Goal: Information Seeking & Learning: Learn about a topic

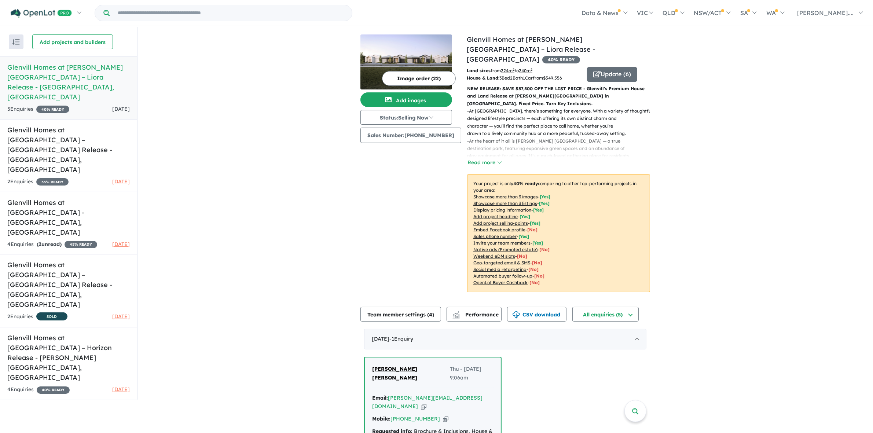
click at [186, 183] on div "View 5 projects in your account Glenvill Homes at [PERSON_NAME][GEOGRAPHIC_DATA…" at bounding box center [504, 315] width 735 height 576
click at [94, 125] on h5 "Glenvill Homes at [GEOGRAPHIC_DATA] – [GEOGRAPHIC_DATA] Release - [GEOGRAPHIC_D…" at bounding box center [68, 149] width 122 height 49
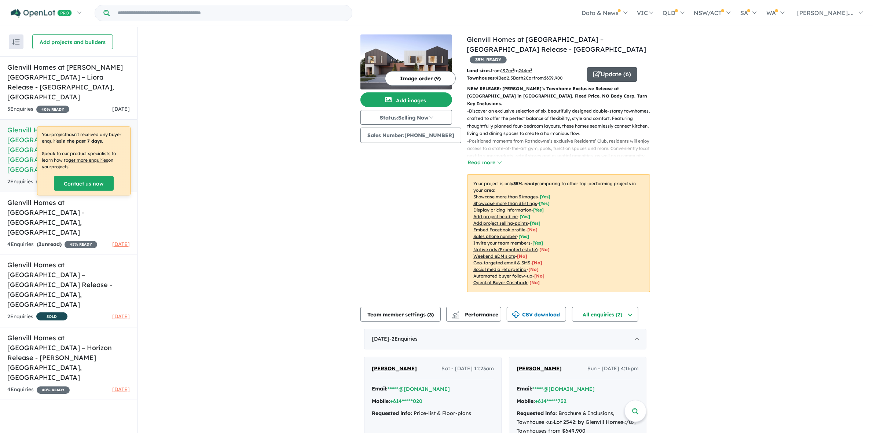
click at [607, 67] on button "Update ( 6 )" at bounding box center [612, 74] width 50 height 15
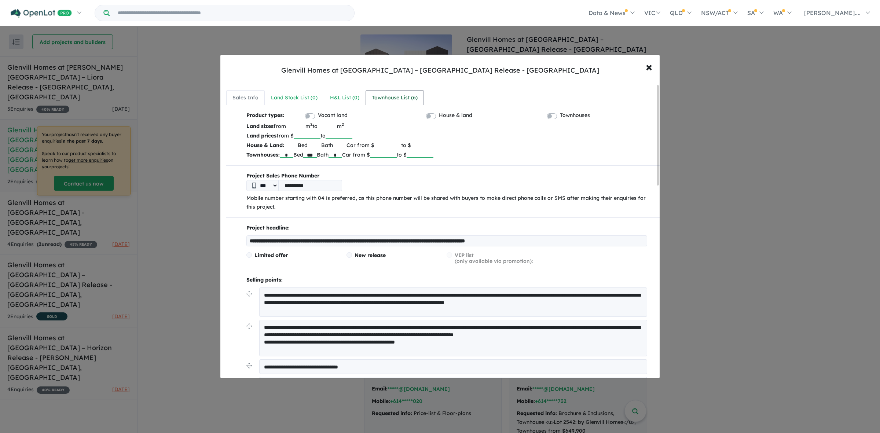
click at [400, 96] on div "Townhouse List ( 6 )" at bounding box center [395, 97] width 46 height 9
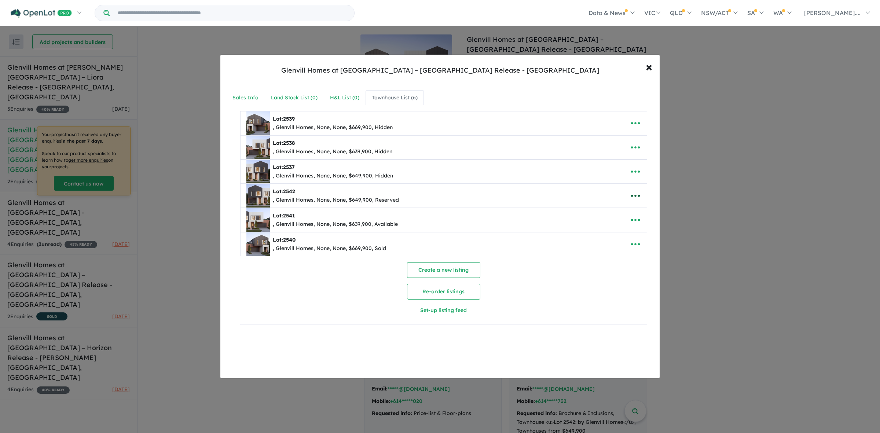
click at [637, 195] on icon "button" at bounding box center [635, 195] width 11 height 11
click at [616, 212] on link "Edit" at bounding box center [619, 214] width 54 height 17
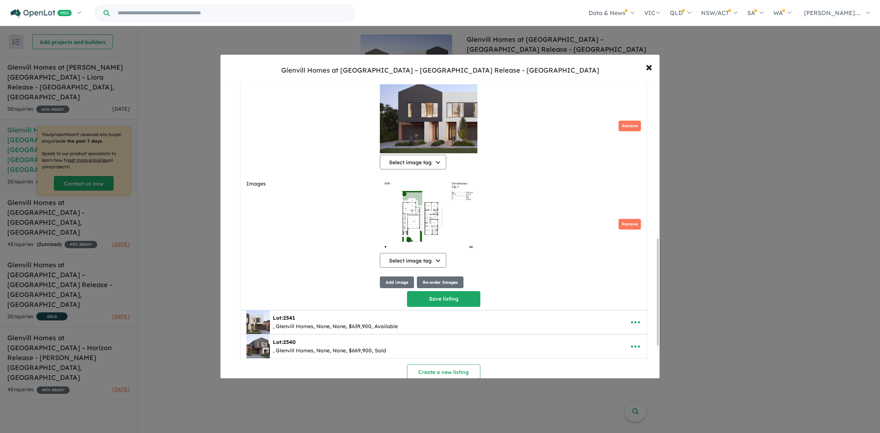
scroll to position [367, 0]
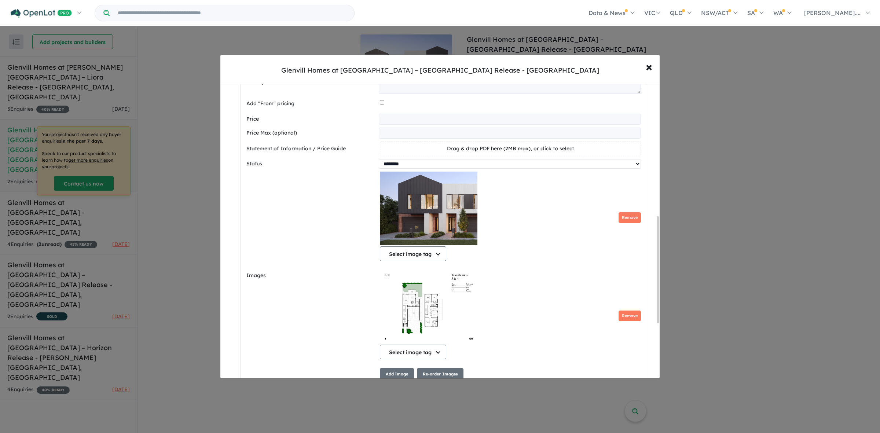
click at [421, 169] on select "********* ******** **** ******" at bounding box center [510, 164] width 262 height 10
select select "****"
click at [379, 162] on select "********* ******** **** ******" at bounding box center [510, 164] width 262 height 10
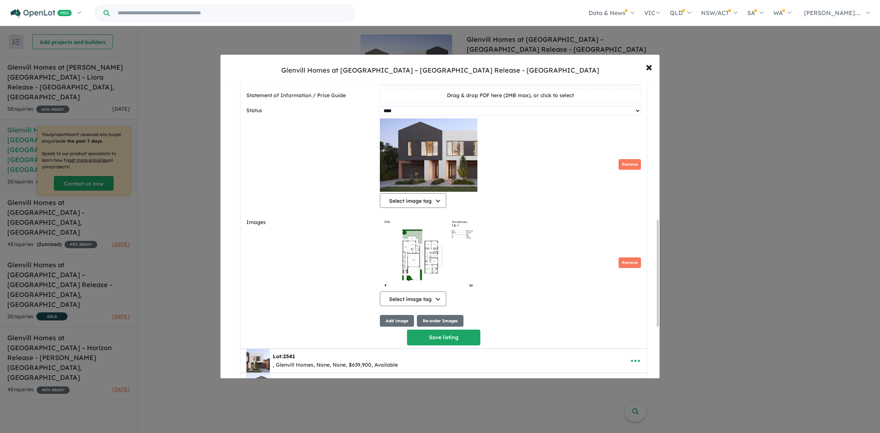
scroll to position [518, 0]
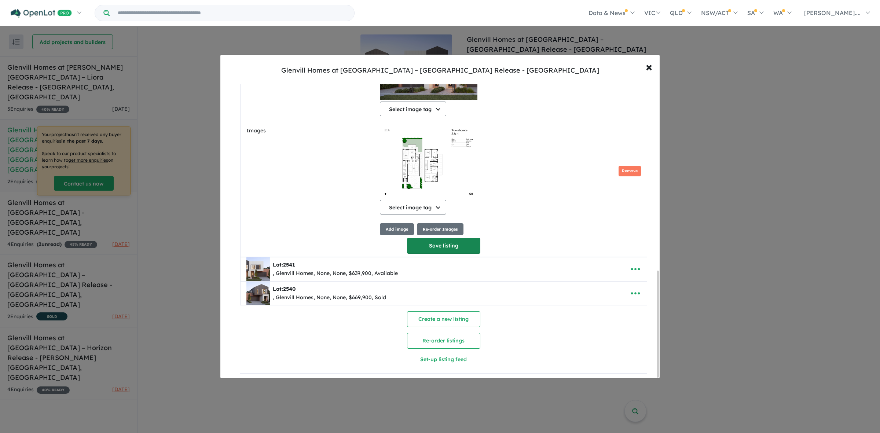
click at [456, 248] on button "Save listing" at bounding box center [443, 246] width 73 height 16
select select "****"
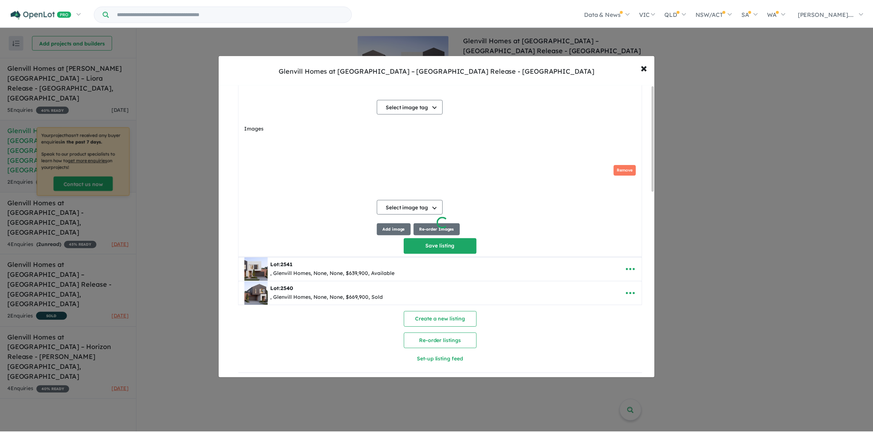
scroll to position [0, 0]
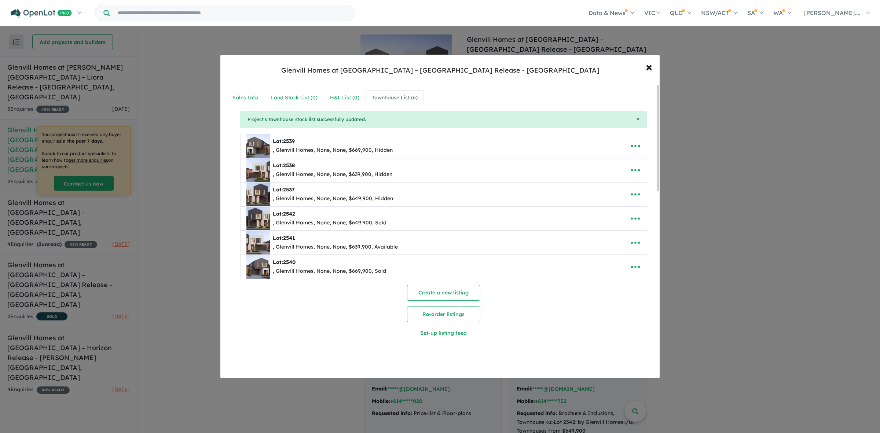
click at [503, 173] on div "Lot: 2538 , Glenvill Homes, None, None, $639,900, Hidden" at bounding box center [432, 169] width 372 height 23
click at [488, 177] on div "Lot: 2538 , Glenvill Homes, None, None, $639,900, Hidden" at bounding box center [432, 169] width 372 height 23
click at [646, 66] on span "×" at bounding box center [649, 67] width 7 height 16
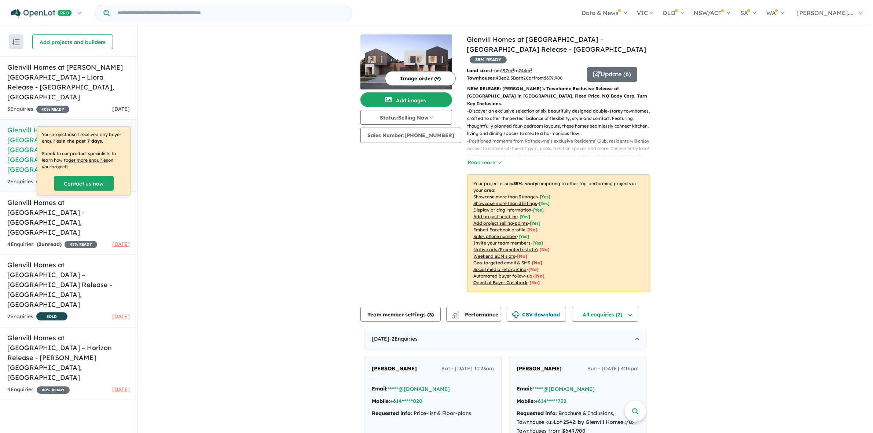
click at [698, 194] on div "View 5 projects in your account Glenvill Homes at [GEOGRAPHIC_DATA] – [GEOGRAPH…" at bounding box center [504, 252] width 735 height 450
click at [493, 140] on p "- Positioned moments from Rathdowne’s exclusive Residents’ Club, residents will…" at bounding box center [561, 155] width 189 height 37
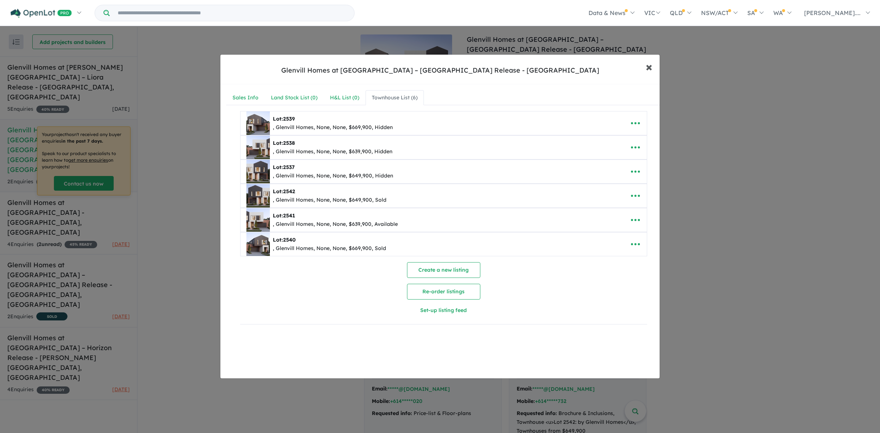
click at [653, 68] on button "× Close" at bounding box center [648, 67] width 21 height 20
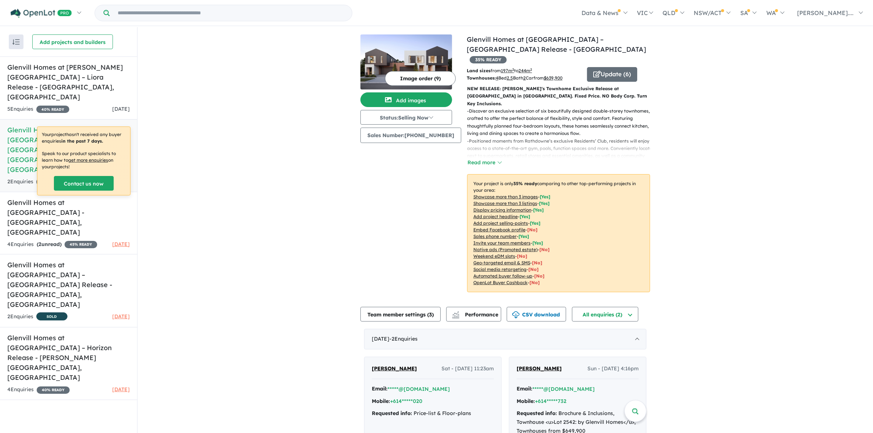
click at [294, 372] on div "View 5 projects in your account Glenvill Homes at [GEOGRAPHIC_DATA] – [GEOGRAPH…" at bounding box center [504, 252] width 735 height 450
click at [426, 184] on div "Image order ( 9 ) Add images Status: Selling Now In Planning Coming Soon Sellin…" at bounding box center [413, 167] width 106 height 267
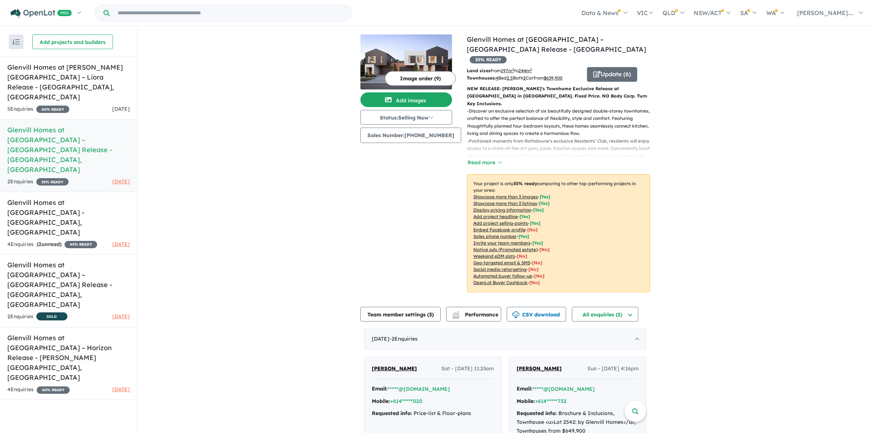
click at [248, 152] on div "View 5 projects in your account Glenvill Homes at [GEOGRAPHIC_DATA] – [GEOGRAPH…" at bounding box center [504, 252] width 735 height 450
click at [80, 198] on h5 "Glenvill Homes at The [GEOGRAPHIC_DATA] - [GEOGRAPHIC_DATA] , [GEOGRAPHIC_DATA]" at bounding box center [68, 218] width 122 height 40
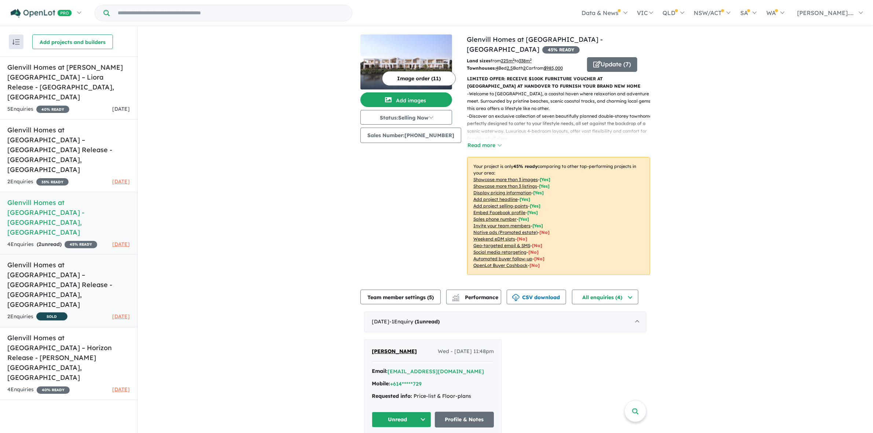
click at [69, 260] on h5 "Glenvill Homes at [GEOGRAPHIC_DATA] – [GEOGRAPHIC_DATA] Release - [GEOGRAPHIC_D…" at bounding box center [68, 284] width 122 height 49
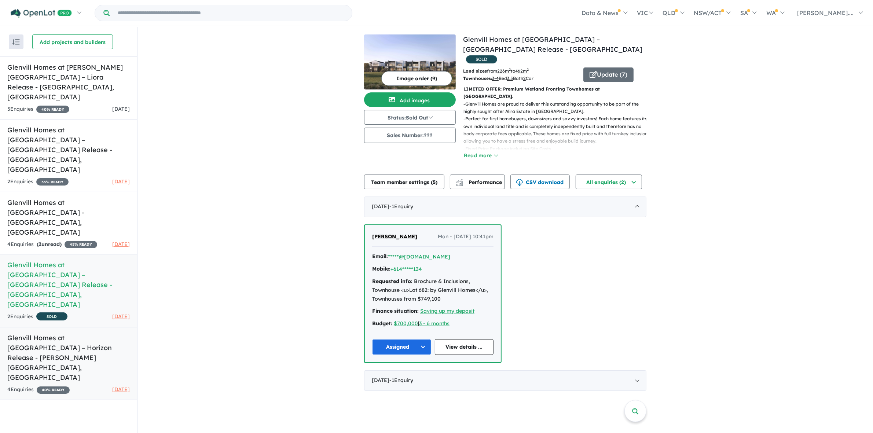
click at [91, 333] on h5 "Glenvill Homes at [GEOGRAPHIC_DATA] – Horizon Release - [PERSON_NAME][GEOGRAPHI…" at bounding box center [68, 357] width 122 height 49
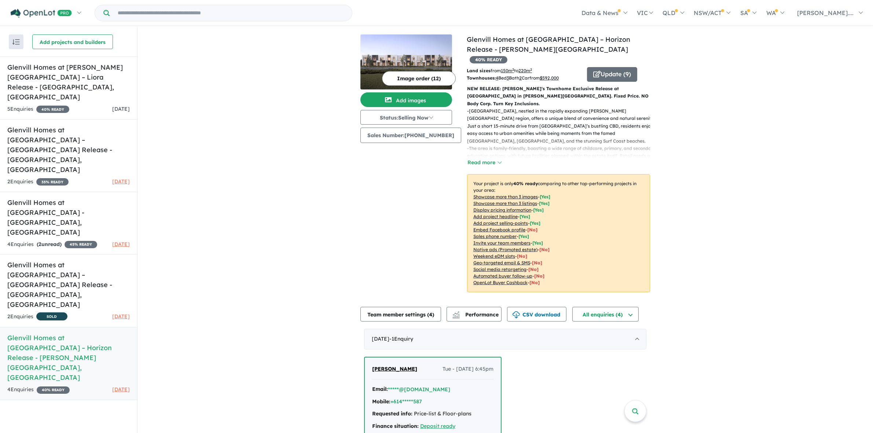
click at [299, 199] on div "View 5 projects in your account Glenvill Homes at [GEOGRAPHIC_DATA] – Horizon R…" at bounding box center [504, 270] width 735 height 486
click at [607, 145] on p "- The area is family-friendly, boasting a wide range of childcare, primary, and…" at bounding box center [561, 160] width 189 height 30
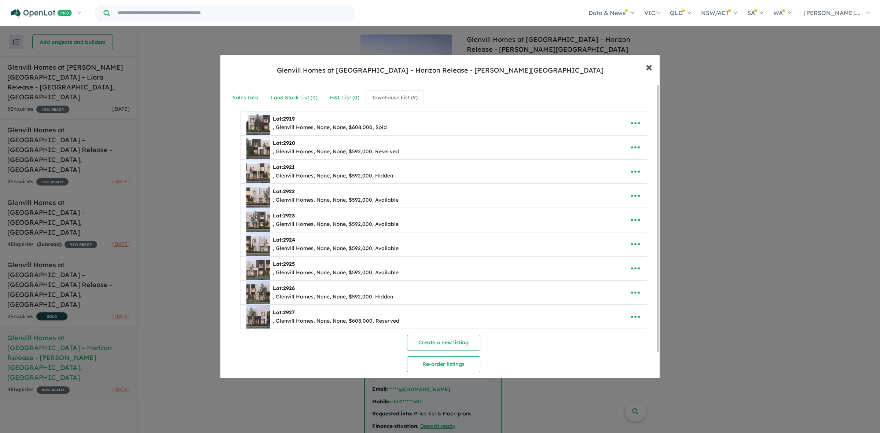
click at [648, 67] on span "×" at bounding box center [649, 67] width 7 height 16
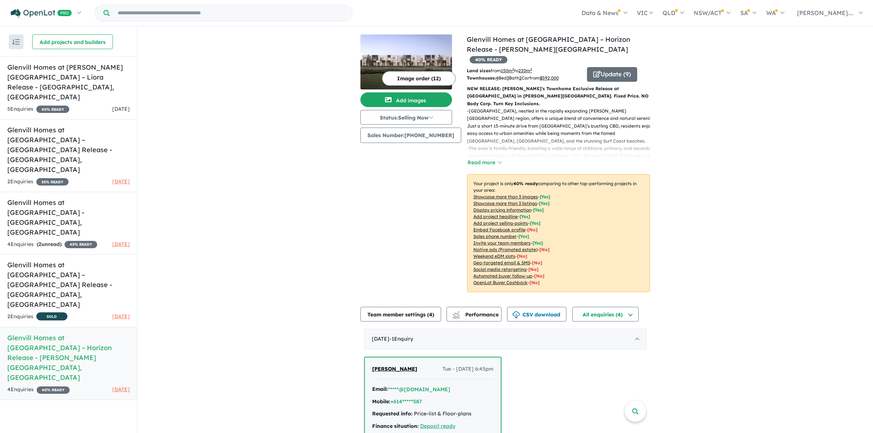
click at [707, 70] on div "View 5 projects in your account Glenvill Homes at [GEOGRAPHIC_DATA] – Horizon R…" at bounding box center [504, 270] width 735 height 486
click at [696, 80] on div "View 5 projects in your account Glenvill Homes at [GEOGRAPHIC_DATA] – Horizon R…" at bounding box center [504, 270] width 735 height 486
click at [689, 94] on div "View 5 projects in your account Glenvill Homes at [GEOGRAPHIC_DATA] – Horizon R…" at bounding box center [504, 270] width 735 height 486
click at [689, 105] on div "View 5 projects in your account Glenvill Homes at [GEOGRAPHIC_DATA] – Horizon R…" at bounding box center [504, 270] width 735 height 486
click at [690, 109] on div "View 5 projects in your account Glenvill Homes at [GEOGRAPHIC_DATA] – Horizon R…" at bounding box center [504, 270] width 735 height 486
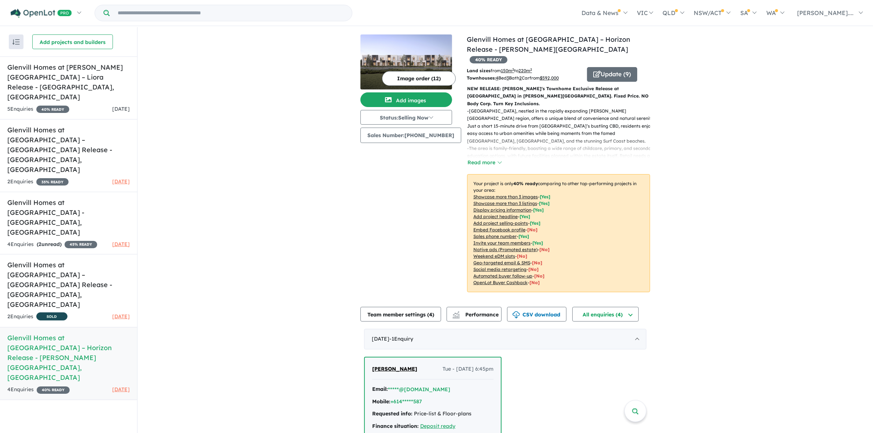
click at [694, 121] on div "View 5 projects in your account Glenvill Homes at [GEOGRAPHIC_DATA] – Horizon R…" at bounding box center [504, 270] width 735 height 486
click at [691, 115] on div "View 5 projects in your account Glenvill Homes at [GEOGRAPHIC_DATA] – Horizon R…" at bounding box center [504, 270] width 735 height 486
click at [694, 122] on div "View 5 projects in your account Glenvill Homes at [GEOGRAPHIC_DATA] – Horizon R…" at bounding box center [504, 270] width 735 height 486
click at [708, 154] on div "View 5 projects in your account Glenvill Homes at [GEOGRAPHIC_DATA] – Horizon R…" at bounding box center [504, 270] width 735 height 486
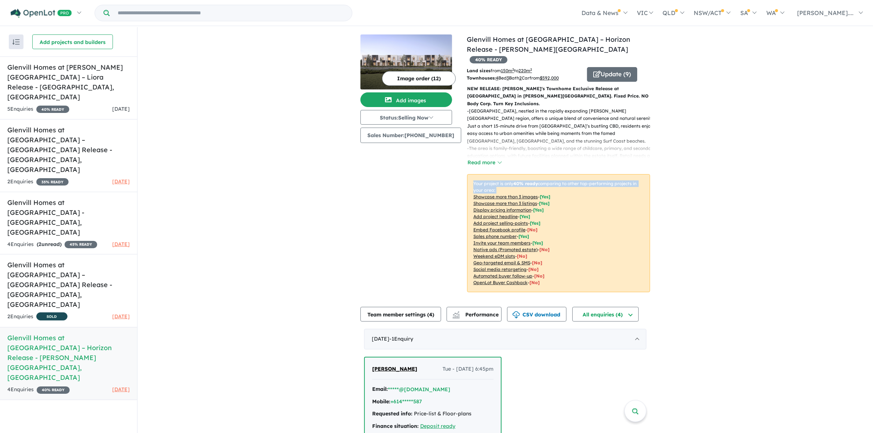
click at [708, 154] on div "View 5 projects in your account Glenvill Homes at [GEOGRAPHIC_DATA] – Horizon R…" at bounding box center [504, 270] width 735 height 486
click at [718, 137] on div "View 5 projects in your account Glenvill Homes at [GEOGRAPHIC_DATA] – Horizon R…" at bounding box center [504, 270] width 735 height 486
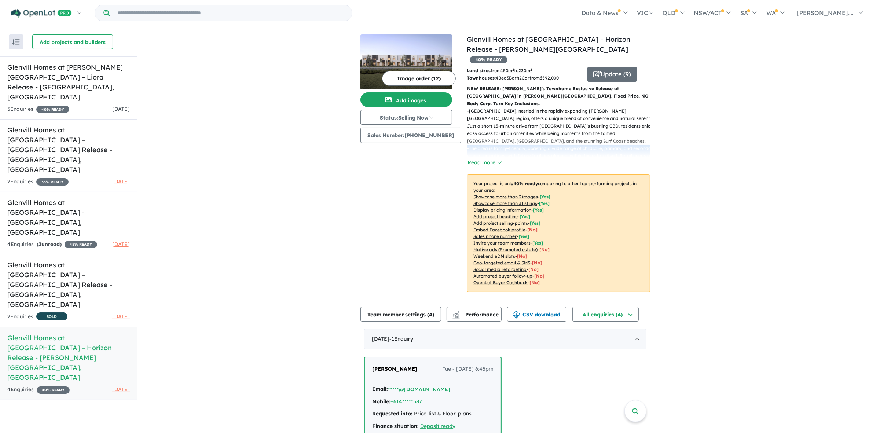
click at [724, 137] on div "View 5 projects in your account Glenvill Homes at [GEOGRAPHIC_DATA] – Horizon R…" at bounding box center [504, 270] width 735 height 486
click at [678, 125] on div "View 5 projects in your account Glenvill Homes at [GEOGRAPHIC_DATA] – Horizon R…" at bounding box center [504, 270] width 735 height 486
click at [638, 109] on p "- [GEOGRAPHIC_DATA], nestled in the rapidly expanding [PERSON_NAME][GEOGRAPHIC_…" at bounding box center [561, 125] width 189 height 37
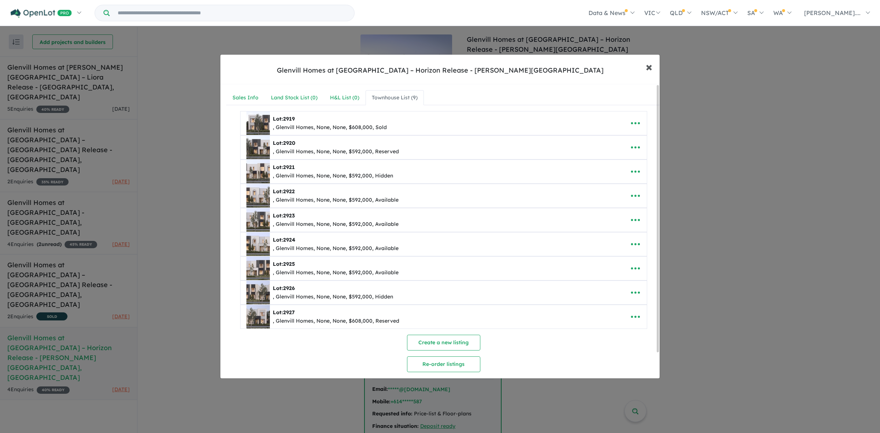
click at [654, 67] on button "× Close" at bounding box center [648, 67] width 21 height 20
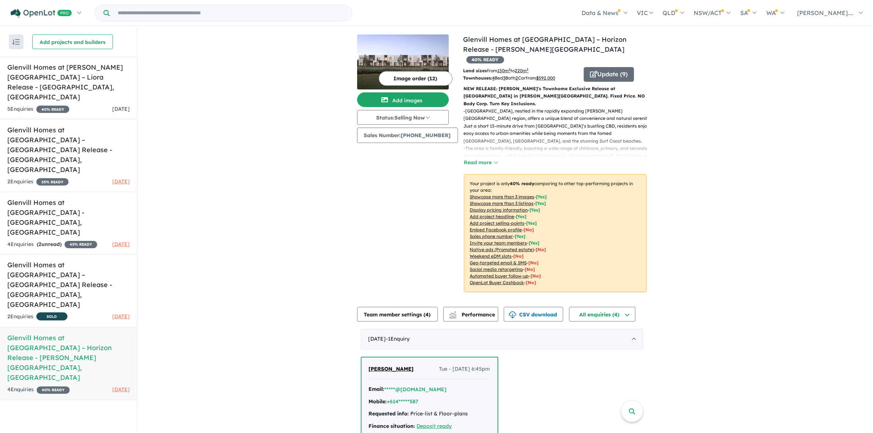
click at [725, 83] on div "View 5 projects in your account Glenvill Homes at [GEOGRAPHIC_DATA] – Horizon R…" at bounding box center [501, 270] width 729 height 486
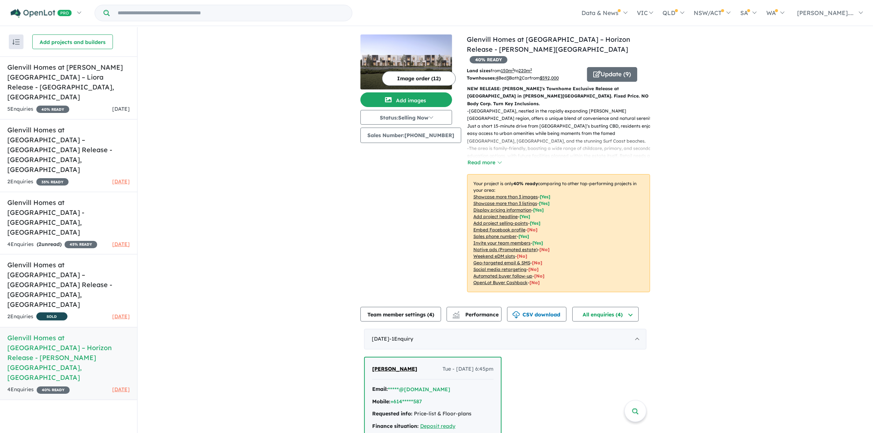
click at [190, 178] on div "View 5 projects in your account Glenvill Homes at [GEOGRAPHIC_DATA] – Horizon R…" at bounding box center [504, 270] width 735 height 486
click at [204, 217] on div "View 5 projects in your account Glenvill Homes at [GEOGRAPHIC_DATA] – Horizon R…" at bounding box center [504, 270] width 735 height 486
click at [193, 183] on div "View 5 projects in your account Glenvill Homes at [GEOGRAPHIC_DATA] – Horizon R…" at bounding box center [504, 270] width 735 height 486
click at [194, 182] on div "View 5 projects in your account Glenvill Homes at [GEOGRAPHIC_DATA] – Horizon R…" at bounding box center [504, 270] width 735 height 486
drag, startPoint x: 213, startPoint y: 197, endPoint x: 204, endPoint y: 205, distance: 11.2
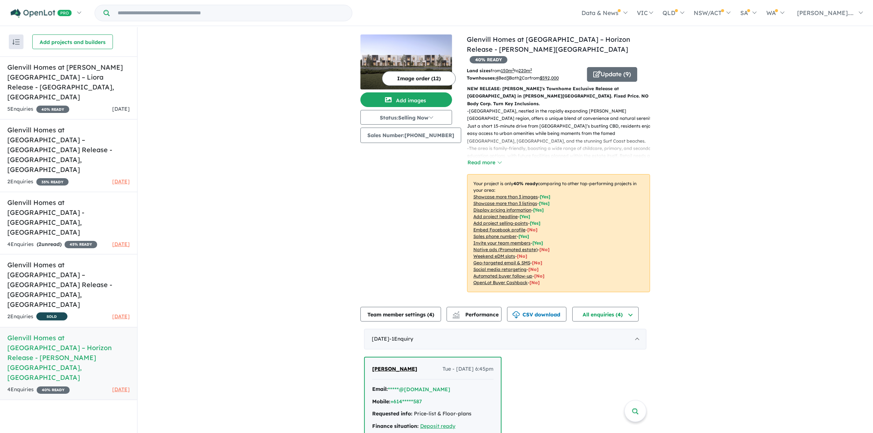
click at [213, 198] on div "View 5 projects in your account Glenvill Homes at [GEOGRAPHIC_DATA] – Horizon R…" at bounding box center [504, 270] width 735 height 486
click at [296, 211] on div "View 5 projects in your account Glenvill Homes at [GEOGRAPHIC_DATA] – Horizon R…" at bounding box center [504, 270] width 735 height 486
click at [631, 145] on p "- The area is family-friendly, boasting a wide range of childcare, primary, and…" at bounding box center [561, 160] width 189 height 30
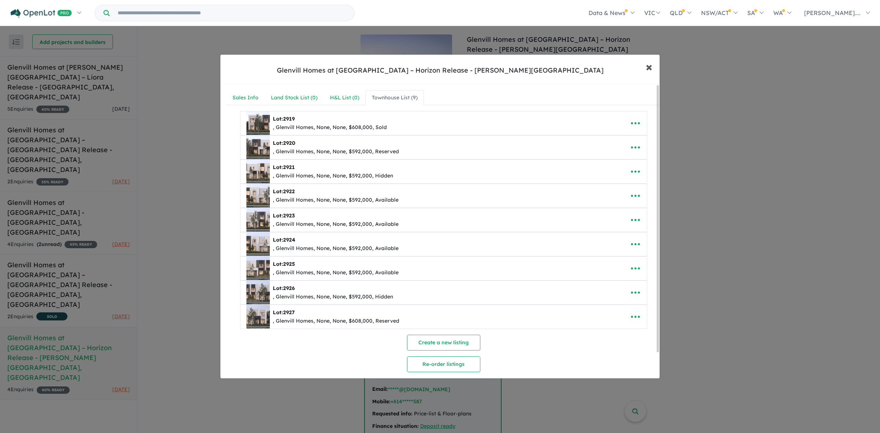
click at [644, 67] on button "× Close" at bounding box center [648, 67] width 21 height 20
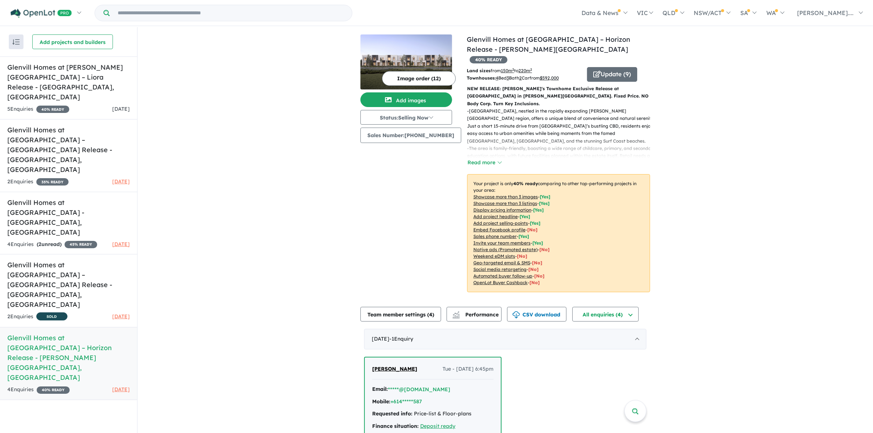
click at [815, 111] on div "View 5 projects in your account Glenvill Homes at [GEOGRAPHIC_DATA] – Horizon R…" at bounding box center [504, 270] width 735 height 486
click at [499, 144] on div "- [GEOGRAPHIC_DATA], nestled in the rapidly expanding [PERSON_NAME][GEOGRAPHIC_…" at bounding box center [555, 137] width 189 height 60
click at [481, 158] on button "Read more" at bounding box center [484, 162] width 34 height 8
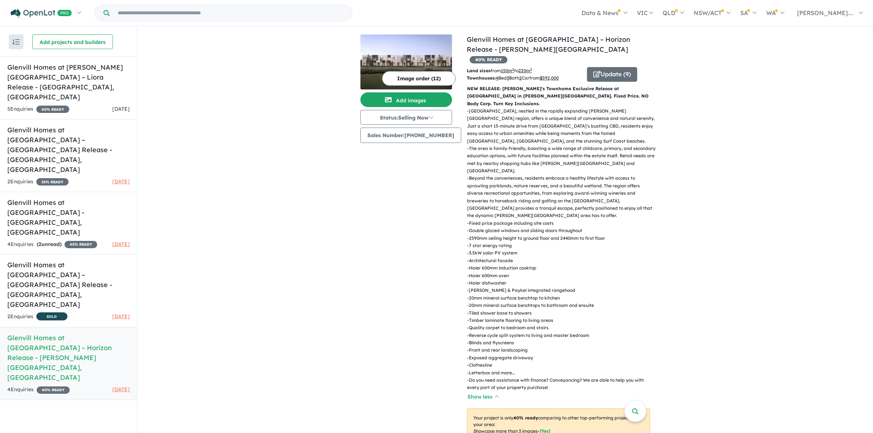
click at [656, 181] on div "View 5 projects in your account Glenvill Homes at [GEOGRAPHIC_DATA] – Horizon R…" at bounding box center [504, 387] width 735 height 720
click at [327, 191] on div "View 5 projects in your account Glenvill Homes at [GEOGRAPHIC_DATA] – Horizon R…" at bounding box center [504, 387] width 735 height 720
click at [324, 180] on div "View 5 projects in your account Glenvill Homes at [GEOGRAPHIC_DATA] – Horizon R…" at bounding box center [504, 387] width 735 height 720
click at [112, 333] on h5 "Glenvill Homes at [GEOGRAPHIC_DATA] – Horizon Release - [PERSON_NAME][GEOGRAPHI…" at bounding box center [68, 357] width 122 height 49
click at [633, 54] on div "View 5 projects in your account Glenvill Homes at [GEOGRAPHIC_DATA] – Horizon R…" at bounding box center [558, 284] width 183 height 501
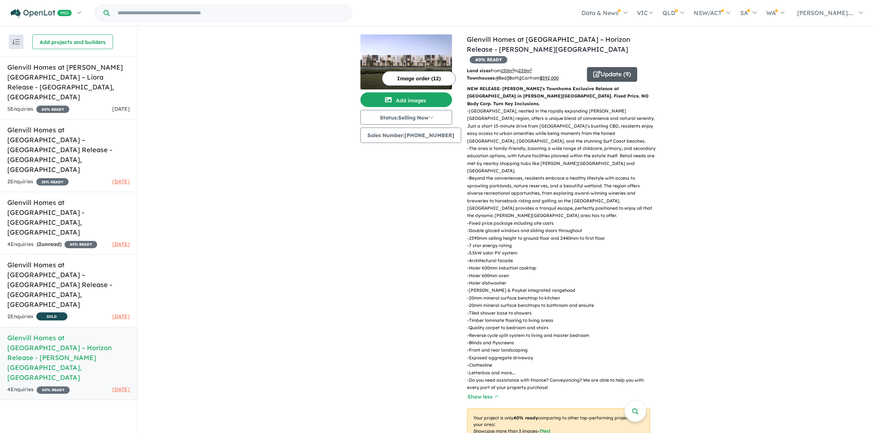
click at [627, 67] on button "Update ( 9 )" at bounding box center [612, 74] width 50 height 15
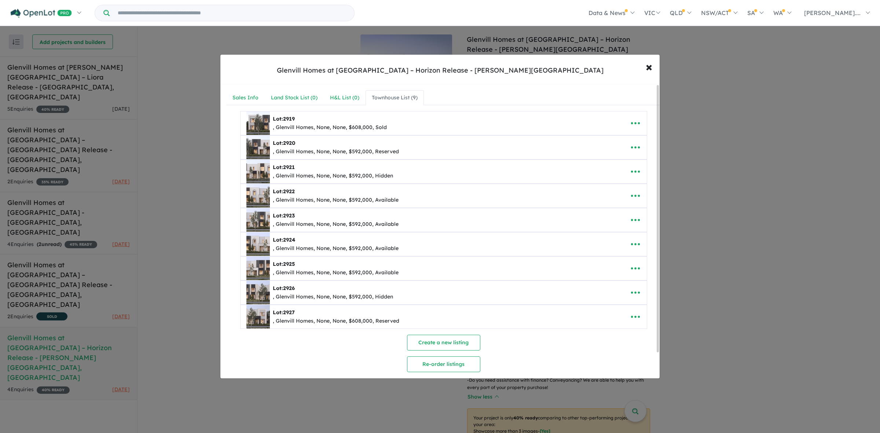
click at [695, 250] on div "**********" at bounding box center [440, 216] width 880 height 433
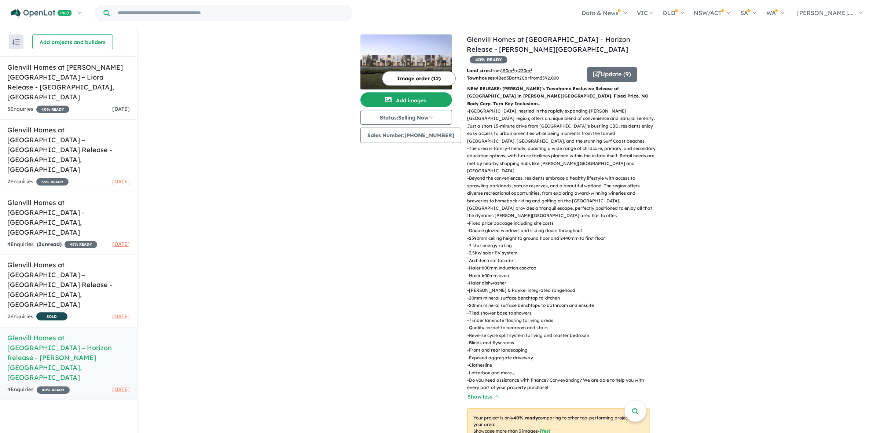
click at [696, 237] on div "View 5 projects in your account Glenvill Homes at [GEOGRAPHIC_DATA] – Horizon R…" at bounding box center [504, 387] width 735 height 720
click at [741, 280] on div "View 5 projects in your account Glenvill Homes at [GEOGRAPHIC_DATA] – Horizon R…" at bounding box center [504, 387] width 735 height 720
click at [730, 243] on div "View 5 projects in your account Glenvill Homes at [GEOGRAPHIC_DATA] – Horizon R…" at bounding box center [504, 387] width 735 height 720
drag, startPoint x: 314, startPoint y: 254, endPoint x: 325, endPoint y: 250, distance: 11.4
click at [314, 254] on div "View 5 projects in your account Glenvill Homes at [GEOGRAPHIC_DATA] – Horizon R…" at bounding box center [504, 387] width 735 height 720
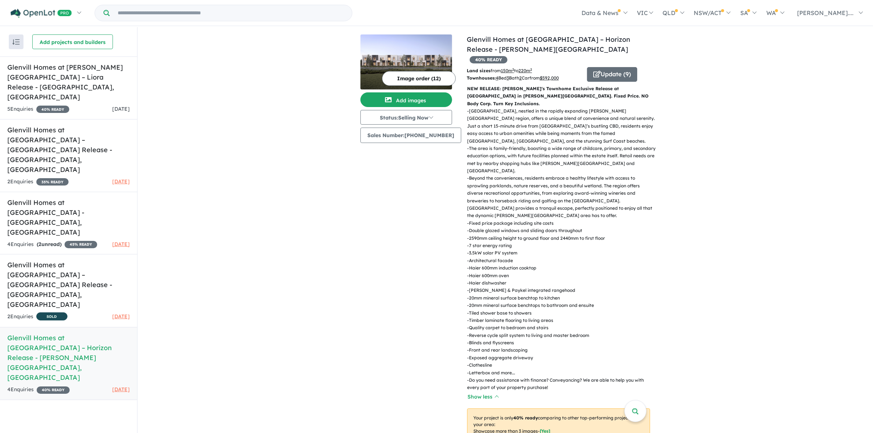
click at [630, 220] on p "- Fixed price package including site costs" at bounding box center [561, 223] width 189 height 7
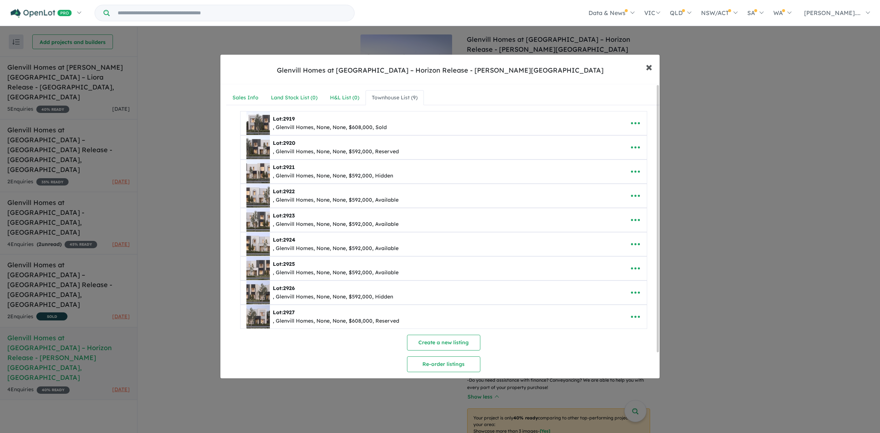
click at [651, 72] on span "×" at bounding box center [649, 67] width 7 height 16
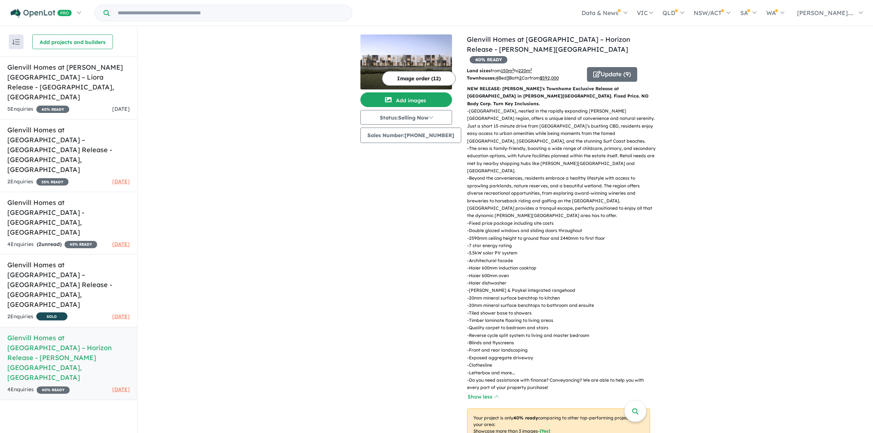
click at [766, 129] on div "View 5 projects in your account Glenvill Homes at [GEOGRAPHIC_DATA] – Horizon R…" at bounding box center [504, 339] width 735 height 625
click at [786, 108] on div "View 5 projects in your account Glenvill Homes at [GEOGRAPHIC_DATA] – Horizon R…" at bounding box center [504, 387] width 735 height 720
click at [807, 239] on div "View 5 projects in your account Glenvill Homes at [GEOGRAPHIC_DATA] – Horizon R…" at bounding box center [504, 387] width 735 height 720
click at [688, 263] on div "View 5 projects in your account Glenvill Homes at [GEOGRAPHIC_DATA] – Horizon R…" at bounding box center [504, 387] width 735 height 720
click at [723, 230] on div "View 5 projects in your account Glenvill Homes at [GEOGRAPHIC_DATA] – Horizon R…" at bounding box center [504, 387] width 735 height 720
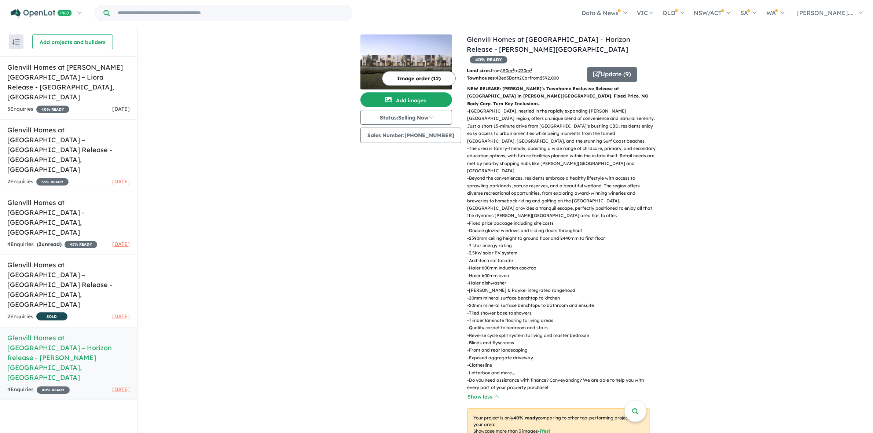
click at [286, 349] on div "View 5 projects in your account Glenvill Homes at [GEOGRAPHIC_DATA] – Horizon R…" at bounding box center [504, 387] width 735 height 720
click at [589, 220] on p "- Fixed price package including site costs" at bounding box center [561, 223] width 189 height 7
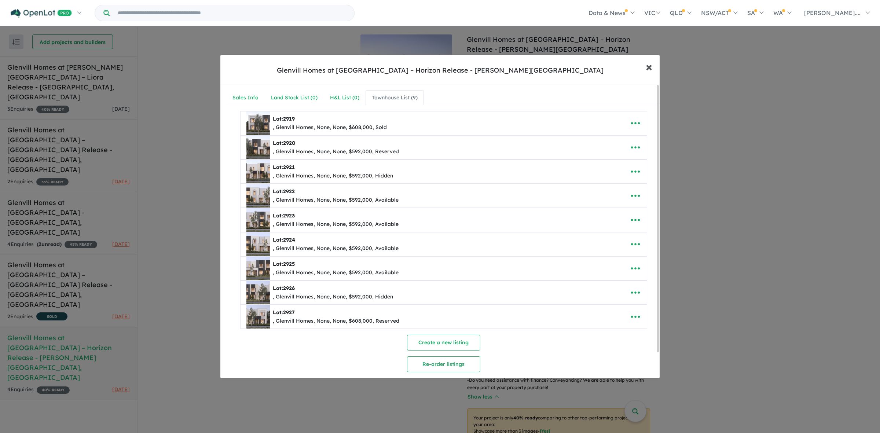
click at [653, 68] on button "× Close" at bounding box center [648, 67] width 21 height 20
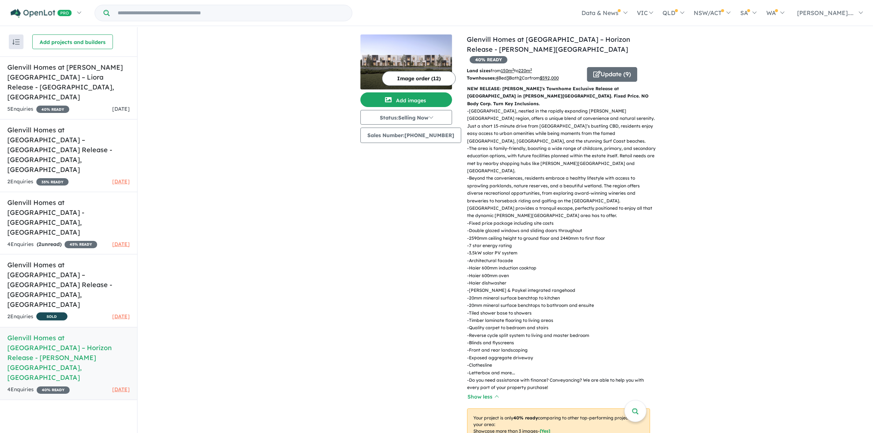
click at [763, 107] on div "View 5 projects in your account Glenvill Homes at [GEOGRAPHIC_DATA] – Horizon R…" at bounding box center [504, 387] width 735 height 720
click at [784, 151] on div "View 5 projects in your account Glenvill Homes at [GEOGRAPHIC_DATA] – Horizon R…" at bounding box center [504, 387] width 735 height 720
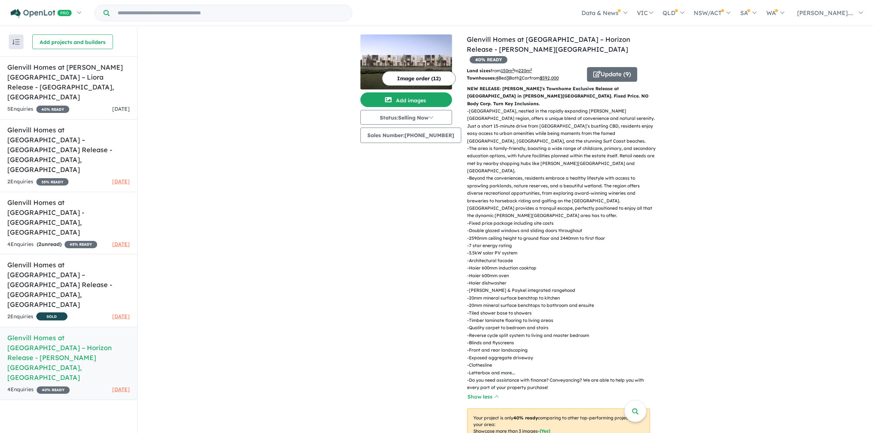
click at [784, 151] on div "View 5 projects in your account Glenvill Homes at [GEOGRAPHIC_DATA] – Horizon R…" at bounding box center [504, 387] width 735 height 720
click at [784, 148] on div "View 5 projects in your account Glenvill Homes at [GEOGRAPHIC_DATA] – Horizon R…" at bounding box center [504, 387] width 735 height 720
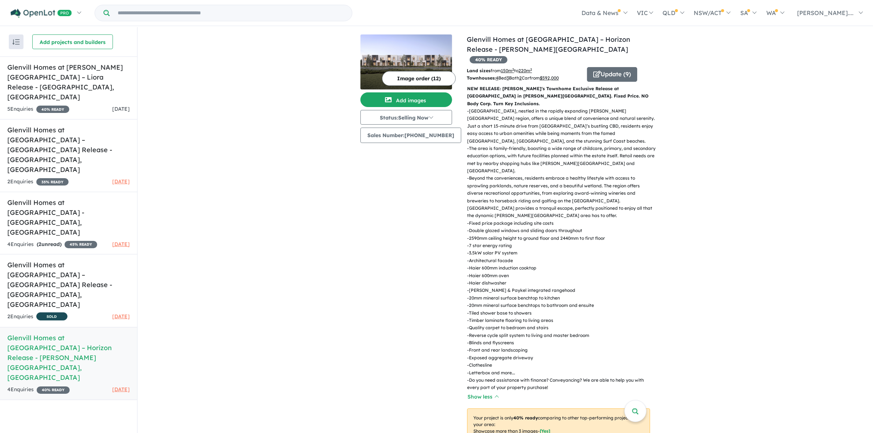
click at [786, 147] on div "View 5 projects in your account Glenvill Homes at [GEOGRAPHIC_DATA] – Horizon R…" at bounding box center [504, 387] width 735 height 720
click at [787, 166] on div "View 5 projects in your account Glenvill Homes at [GEOGRAPHIC_DATA] – Horizon R…" at bounding box center [504, 387] width 735 height 720
click at [788, 179] on div "View 5 projects in your account Glenvill Homes at [GEOGRAPHIC_DATA] – Horizon R…" at bounding box center [504, 387] width 735 height 720
click at [786, 177] on div "View 5 projects in your account Glenvill Homes at [GEOGRAPHIC_DATA] – Horizon R…" at bounding box center [504, 387] width 735 height 720
click at [770, 232] on div "View 5 projects in your account Glenvill Homes at [GEOGRAPHIC_DATA] – Horizon R…" at bounding box center [504, 387] width 735 height 720
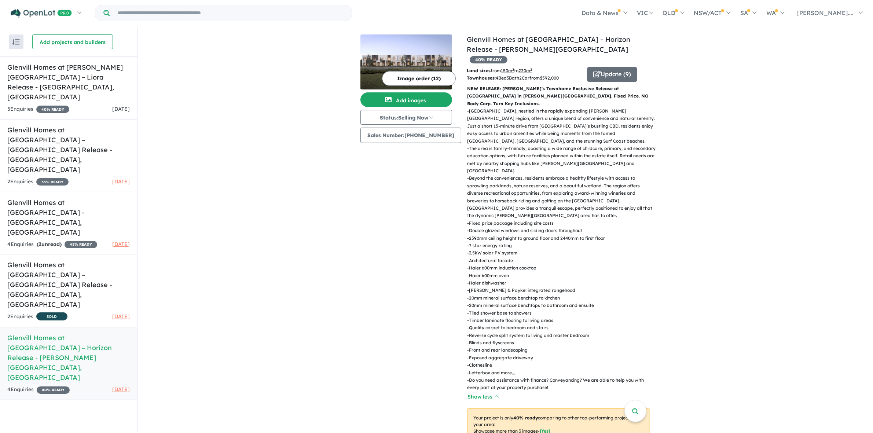
click at [800, 257] on div "View 5 projects in your account Glenvill Homes at [GEOGRAPHIC_DATA] – Horizon R…" at bounding box center [504, 387] width 735 height 720
click at [802, 257] on div "View 5 projects in your account Glenvill Homes at [GEOGRAPHIC_DATA] – Horizon R…" at bounding box center [504, 387] width 735 height 720
click at [800, 266] on div "View 5 projects in your account Glenvill Homes at [GEOGRAPHIC_DATA] – Horizon R…" at bounding box center [504, 387] width 735 height 720
click at [785, 257] on div "View 5 projects in your account Glenvill Homes at [GEOGRAPHIC_DATA] – Horizon R…" at bounding box center [504, 387] width 735 height 720
click at [781, 256] on div "View 5 projects in your account Glenvill Homes at [GEOGRAPHIC_DATA] – Horizon R…" at bounding box center [504, 387] width 735 height 720
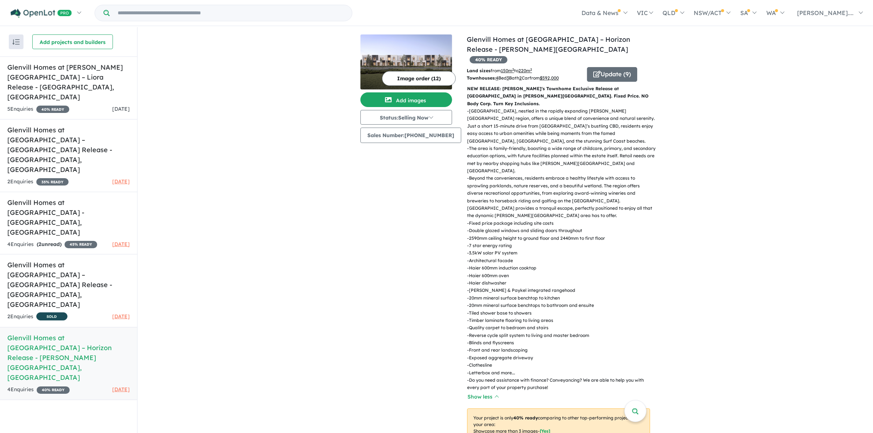
click at [775, 255] on div "View 5 projects in your account Glenvill Homes at [GEOGRAPHIC_DATA] – Horizon R…" at bounding box center [504, 387] width 735 height 720
click at [775, 258] on div "View 5 projects in your account Glenvill Homes at [GEOGRAPHIC_DATA] – Horizon R…" at bounding box center [504, 387] width 735 height 720
click at [642, 287] on p "- [PERSON_NAME] & Paykel integrated rangehood" at bounding box center [561, 290] width 189 height 7
